Goal: Information Seeking & Learning: Check status

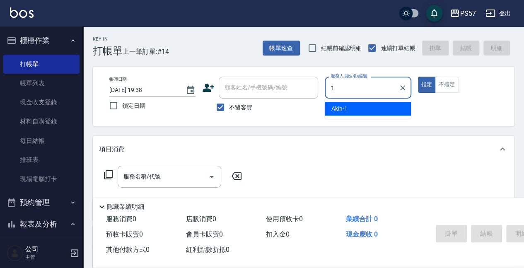
type input "Akin-1"
type button "true"
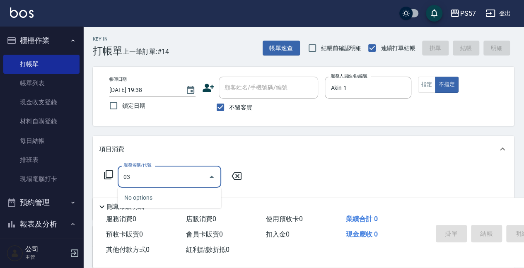
type input "0"
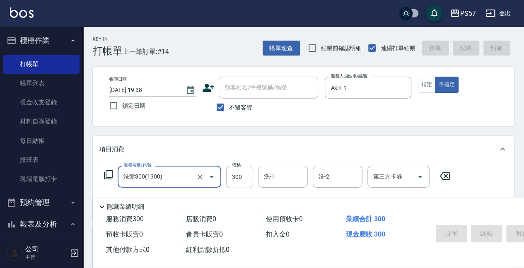
type input "洗髮300(1300)"
type input "[DATE] 21:01"
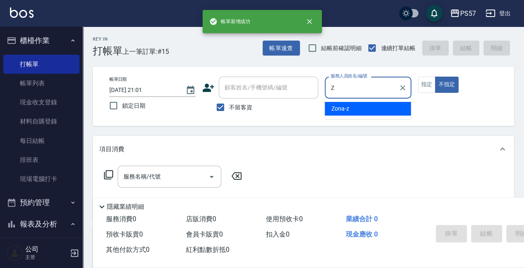
type input "Zona-z"
type button "false"
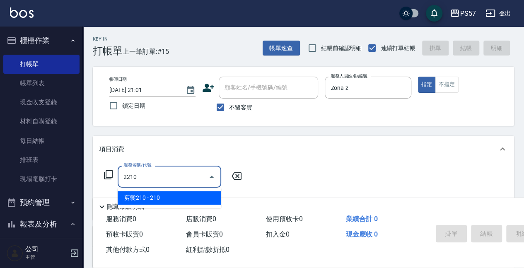
type input "剪髮210(2210)"
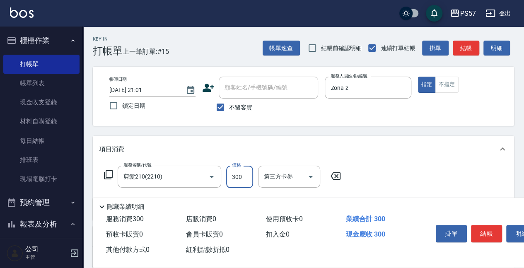
type input "300"
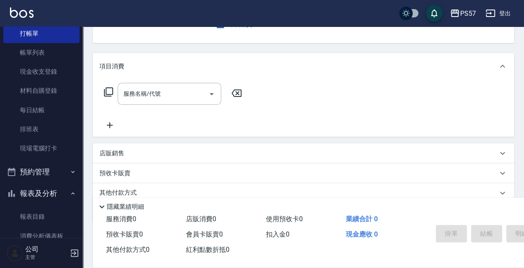
scroll to position [83, 0]
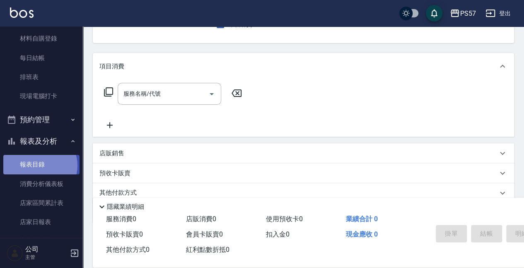
click at [39, 165] on link "報表目錄" at bounding box center [41, 164] width 76 height 19
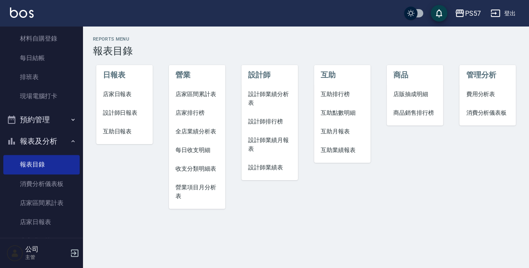
click at [111, 89] on li "店家日報表" at bounding box center [124, 94] width 56 height 19
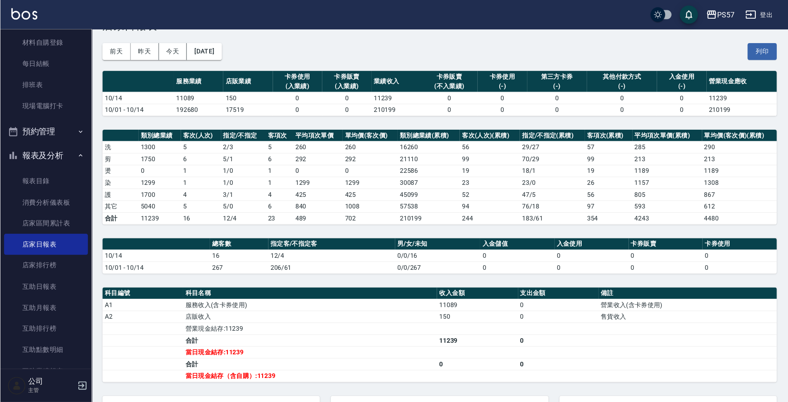
scroll to position [83, 0]
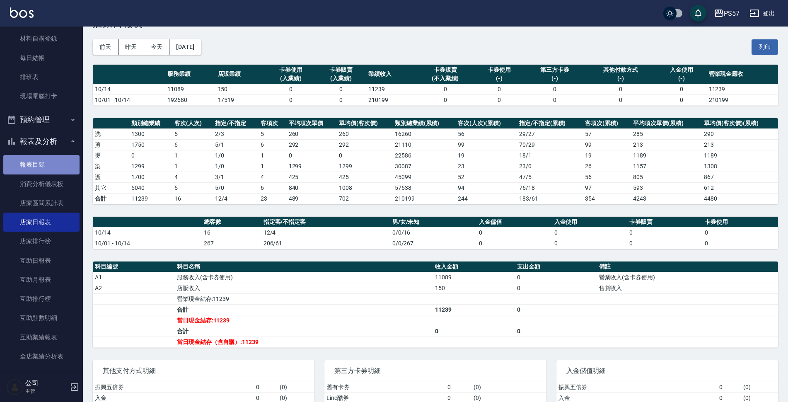
click at [51, 160] on link "報表目錄" at bounding box center [41, 164] width 76 height 19
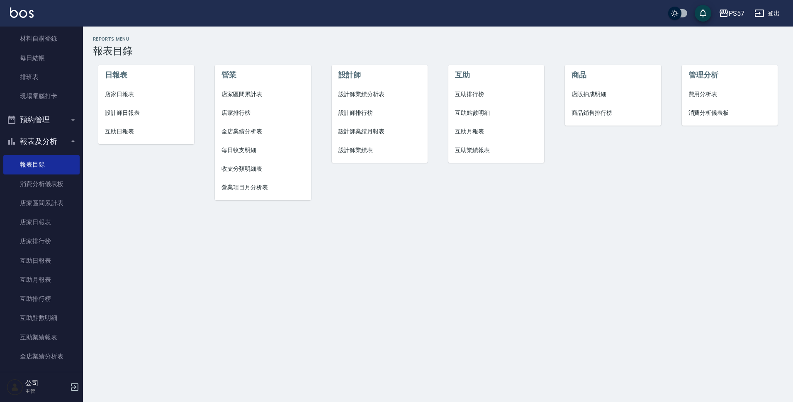
click at [117, 108] on li "設計師日報表" at bounding box center [146, 113] width 96 height 19
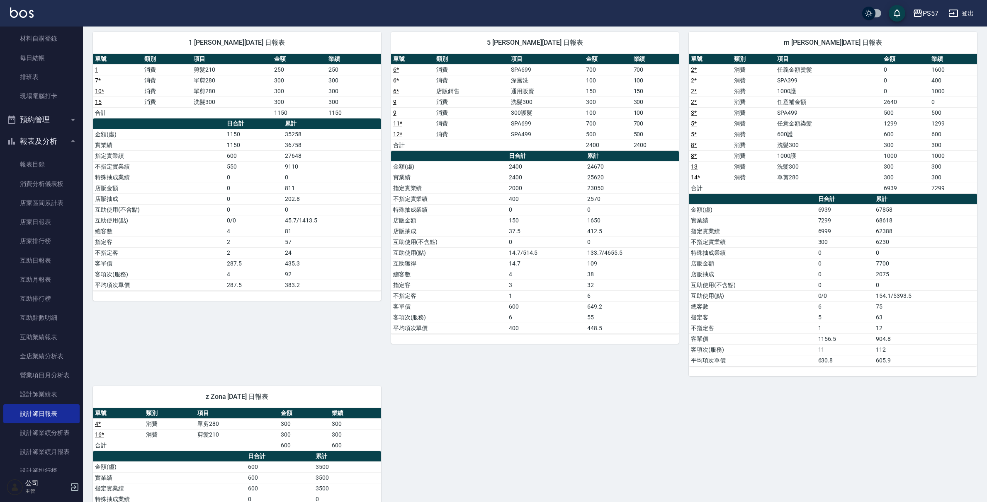
scroll to position [41, 0]
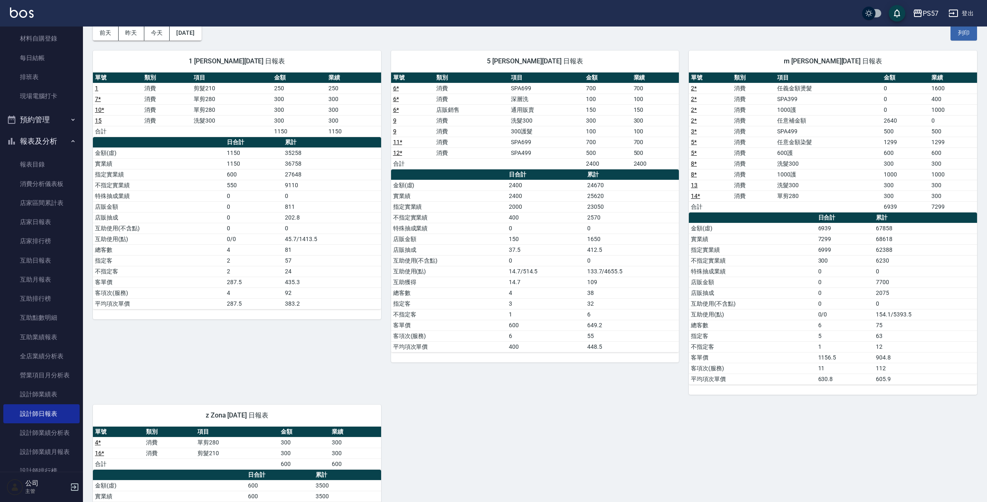
drag, startPoint x: 985, startPoint y: 172, endPoint x: 981, endPoint y: 197, distance: 25.6
click at [524, 201] on div "PS57 [DATE] 設計師日報表 列印時間： [DATE][PHONE_NUMBER]:02 Employee Daily Report 設計師日報表 […" at bounding box center [535, 313] width 904 height 656
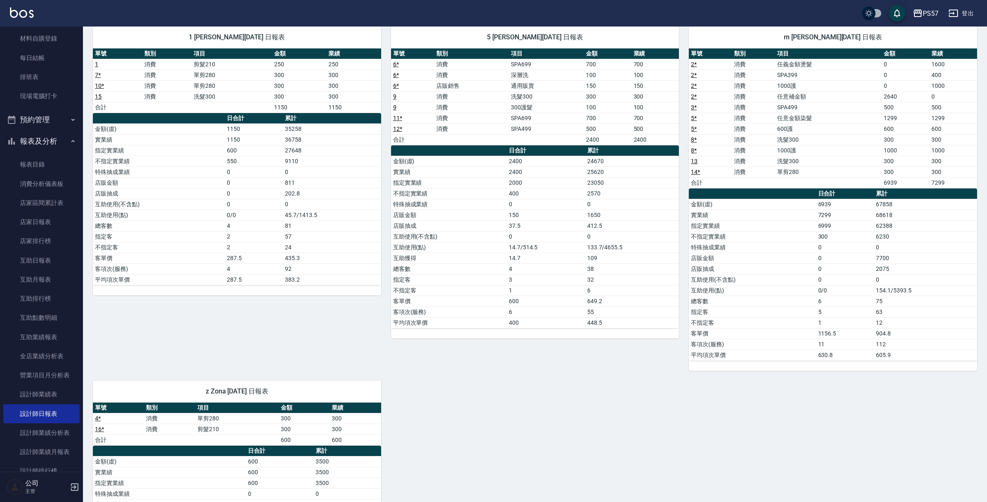
scroll to position [68, 0]
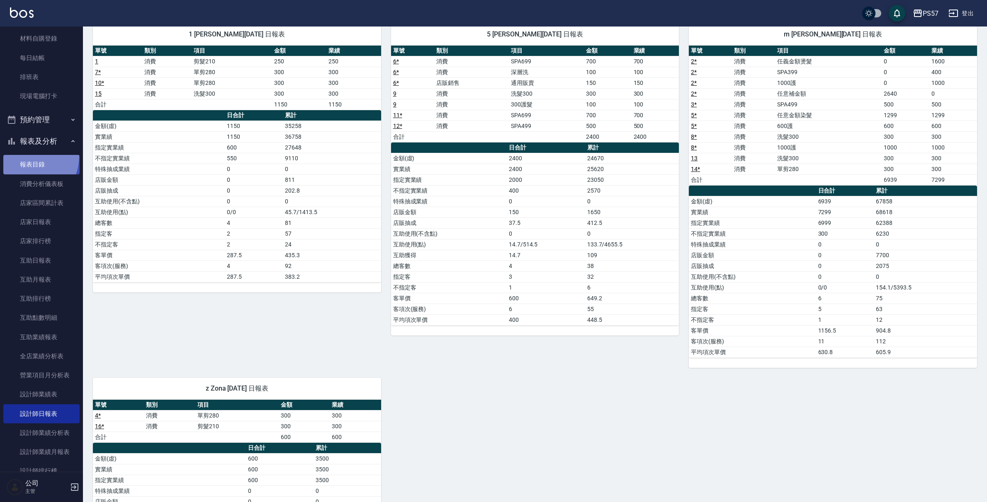
click at [27, 156] on link "報表目錄" at bounding box center [41, 164] width 76 height 19
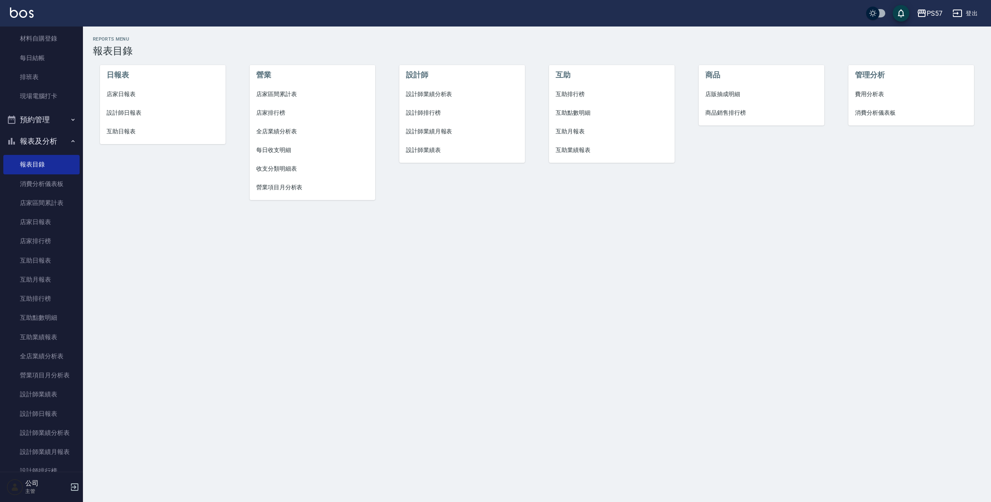
click at [118, 134] on span "互助日報表" at bounding box center [163, 131] width 112 height 9
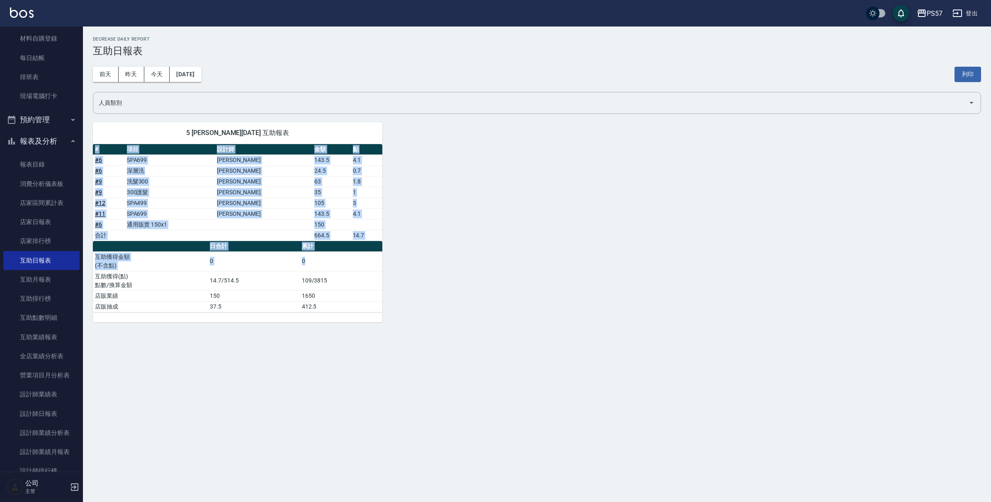
click at [362, 257] on div "5 [PERSON_NAME][DATE] 互助報表 # 項目 設計師 金額 點 # 6 SPA699 [PERSON_NAME]143.5 4.1 # 6 …" at bounding box center [532, 217] width 898 height 210
